Goal: Find specific page/section: Find specific page/section

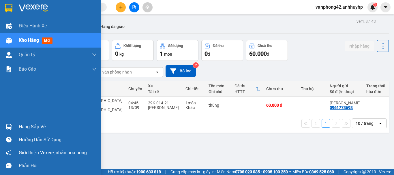
click at [15, 126] on div "Hàng sắp về" at bounding box center [50, 126] width 101 height 13
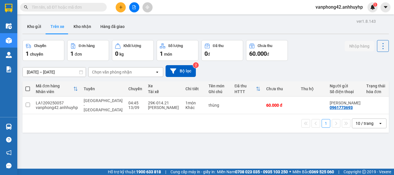
click at [263, 83] on section "Kết quả tìm kiếm ( 0 ) Bộ lọc No Data vanphong42.anhhuyhp 1 Điều hành xe Kho hà…" at bounding box center [197, 87] width 394 height 175
click at [57, 29] on button "Trên xe" at bounding box center [57, 27] width 23 height 14
click at [71, 25] on button "Kho nhận" at bounding box center [82, 27] width 27 height 14
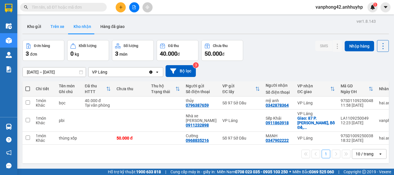
click at [59, 27] on button "Trên xe" at bounding box center [57, 27] width 23 height 14
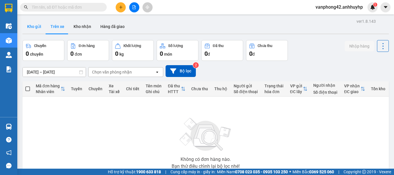
click at [36, 24] on button "Kho gửi" at bounding box center [33, 27] width 23 height 14
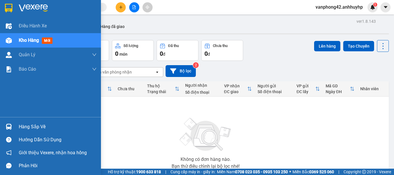
click at [2, 127] on div "Hàng sắp về" at bounding box center [50, 126] width 101 height 13
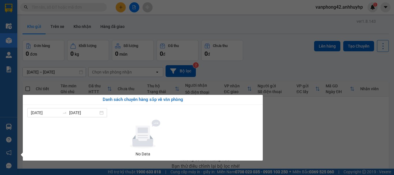
click at [113, 90] on section "Kết quả tìm kiếm ( 0 ) Bộ lọc No Data vanphong42.anhhuyhp 1 Điều hành xe Kho hà…" at bounding box center [197, 87] width 394 height 175
